Goal: Navigation & Orientation: Go to known website

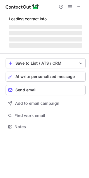
scroll to position [3, 3]
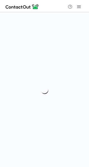
click at [18, 9] on img at bounding box center [22, 6] width 33 height 7
